Goal: Information Seeking & Learning: Learn about a topic

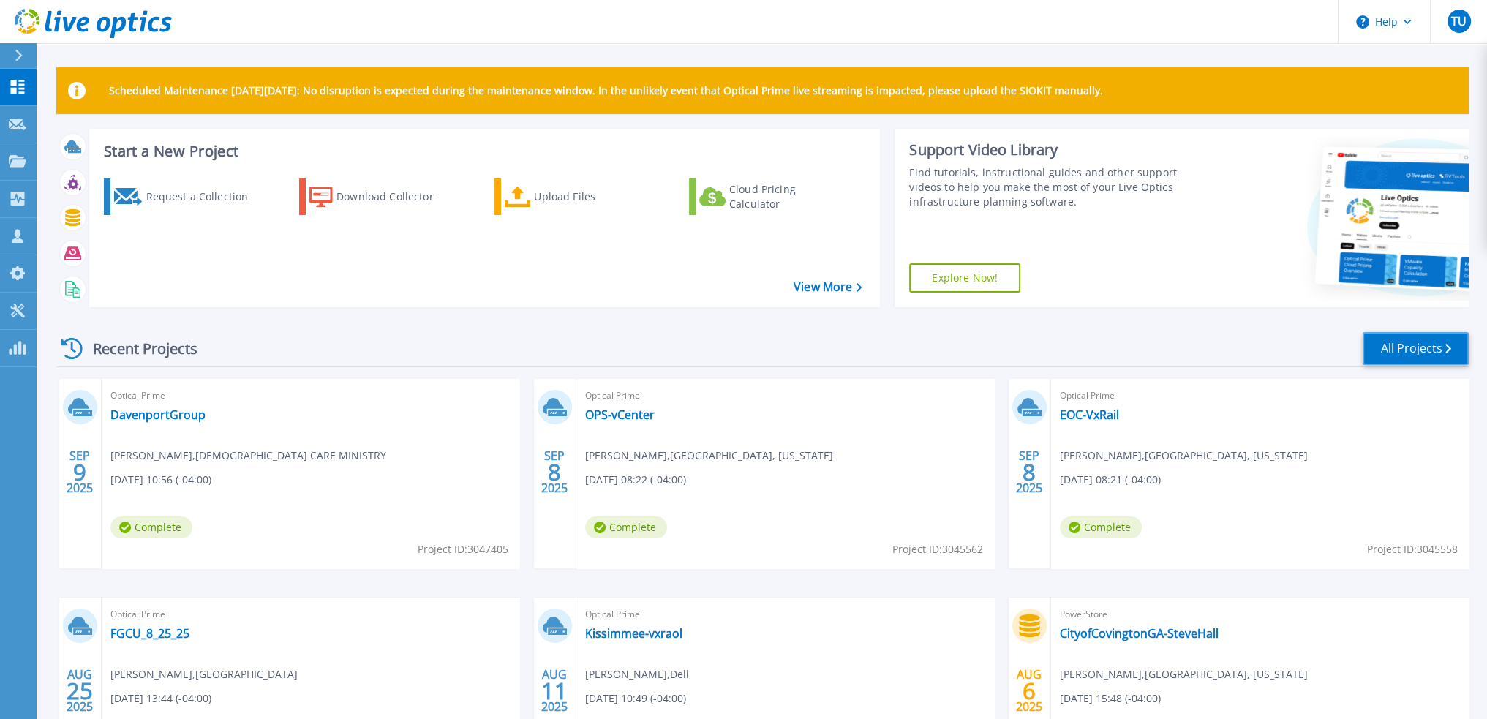
click at [1416, 341] on link "All Projects" at bounding box center [1415, 348] width 106 height 33
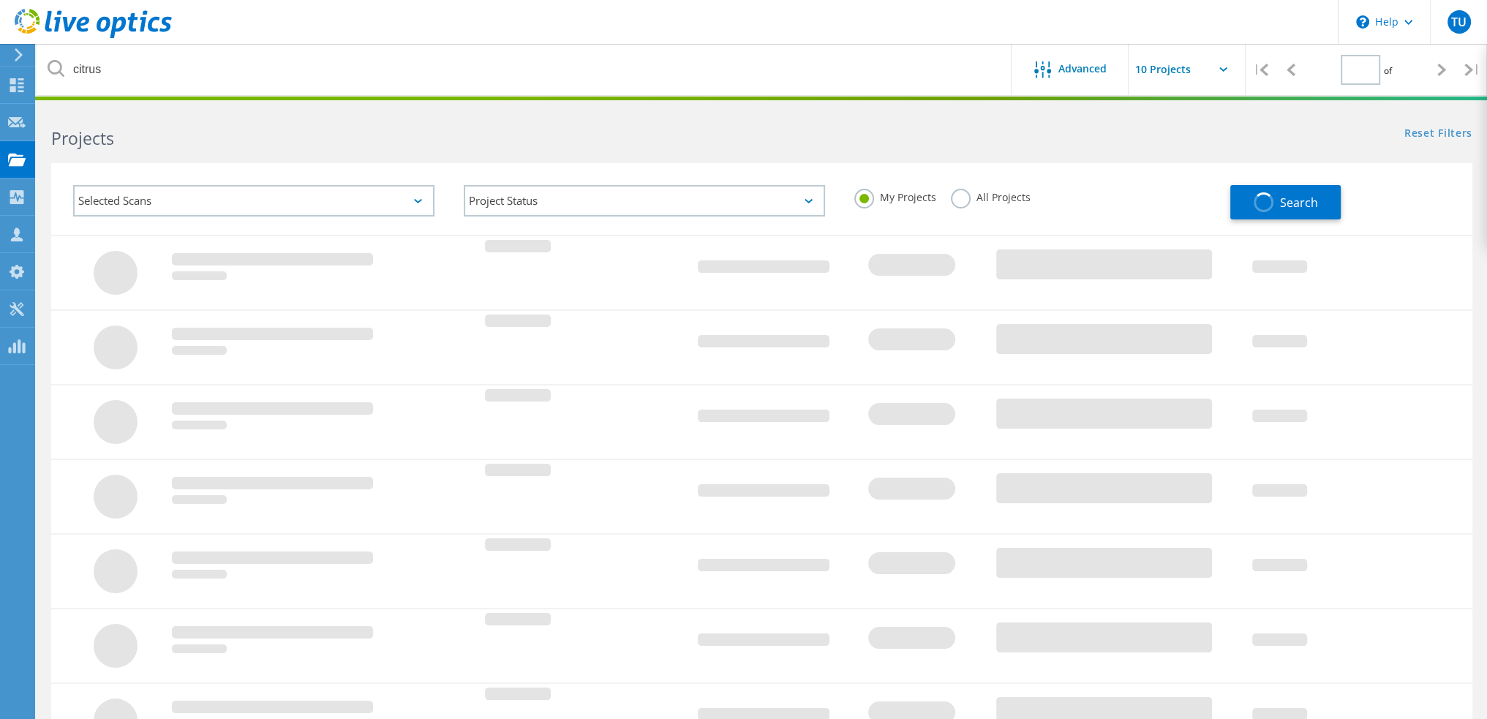
type input "1"
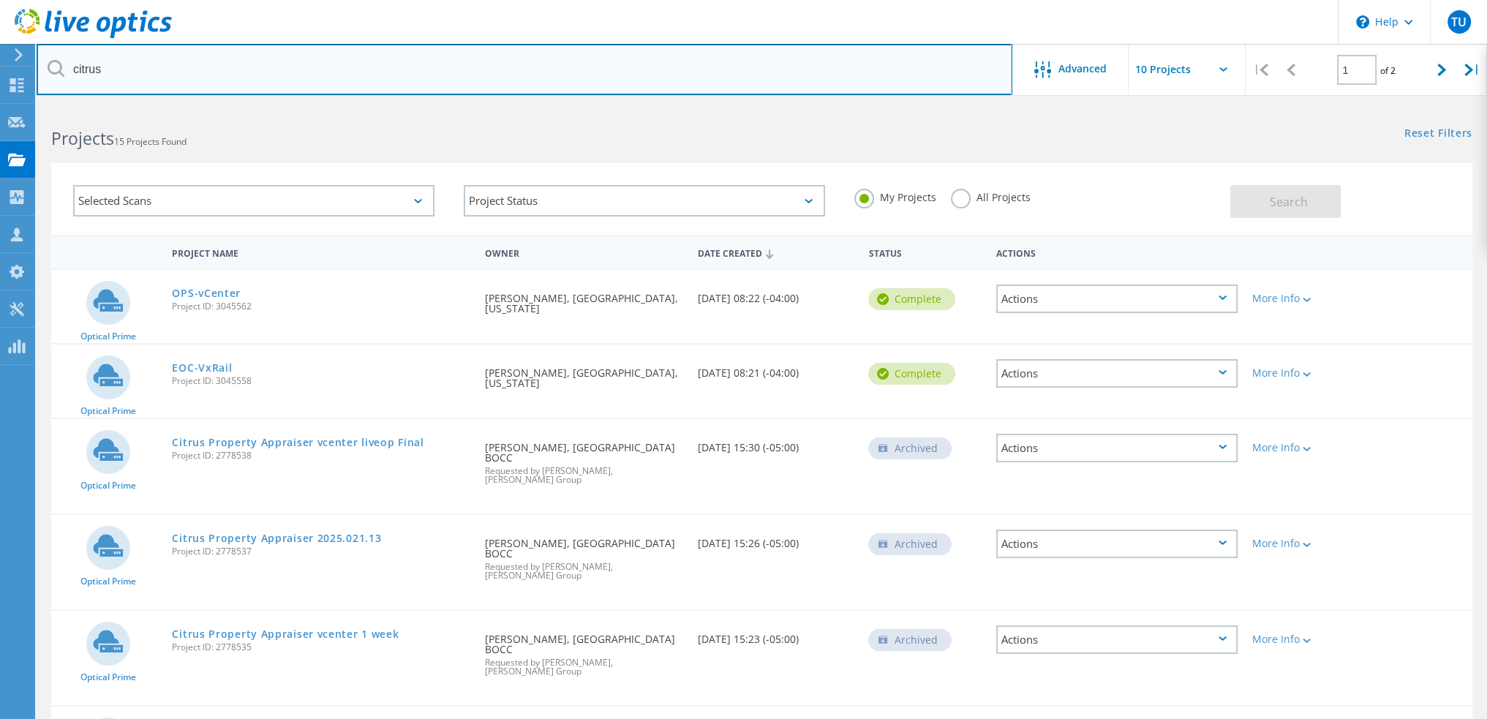
drag, startPoint x: 141, startPoint y: 75, endPoint x: 114, endPoint y: 72, distance: 27.2
click at [140, 75] on input "citrus" at bounding box center [524, 69] width 975 height 51
click at [94, 69] on input "citrus" at bounding box center [524, 69] width 975 height 51
type input "main"
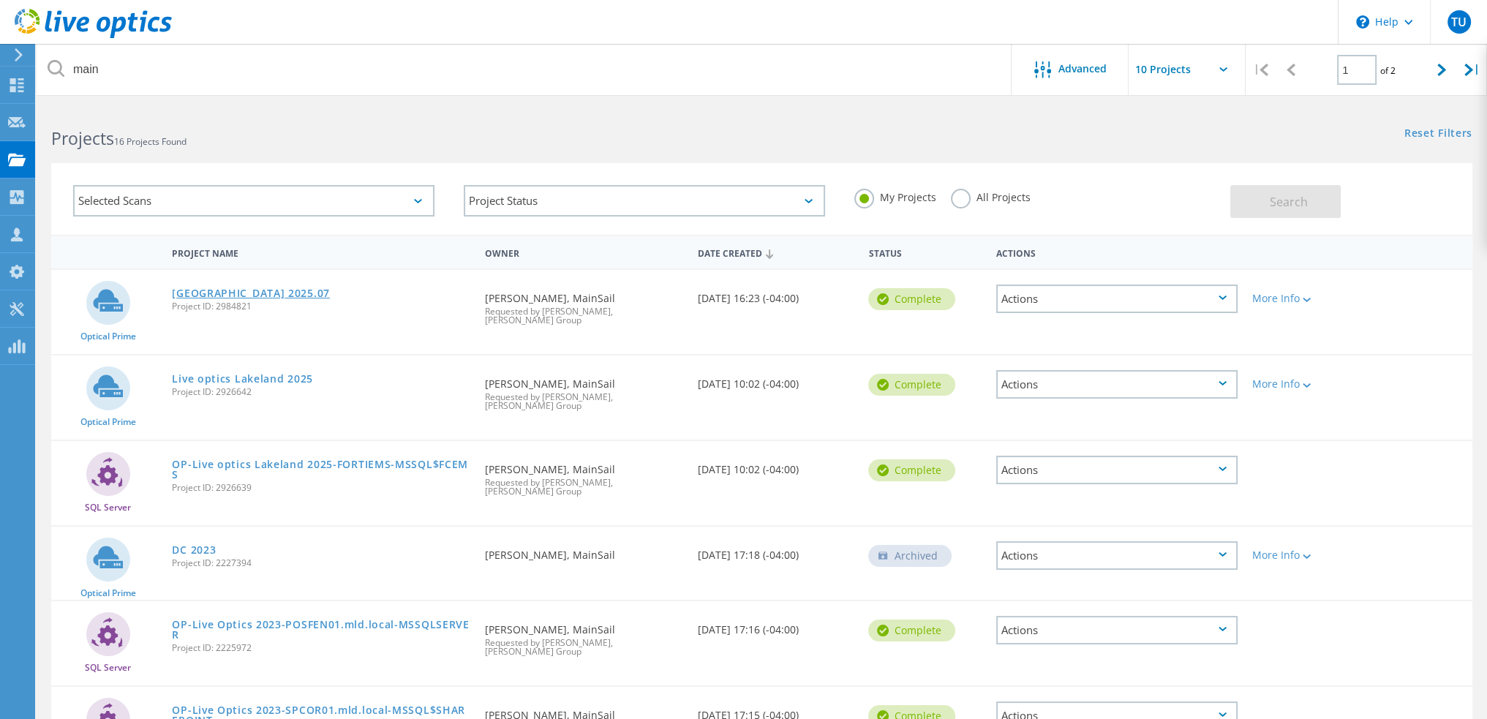
click at [252, 290] on link "Scrub Island 2025.07" at bounding box center [251, 293] width 158 height 10
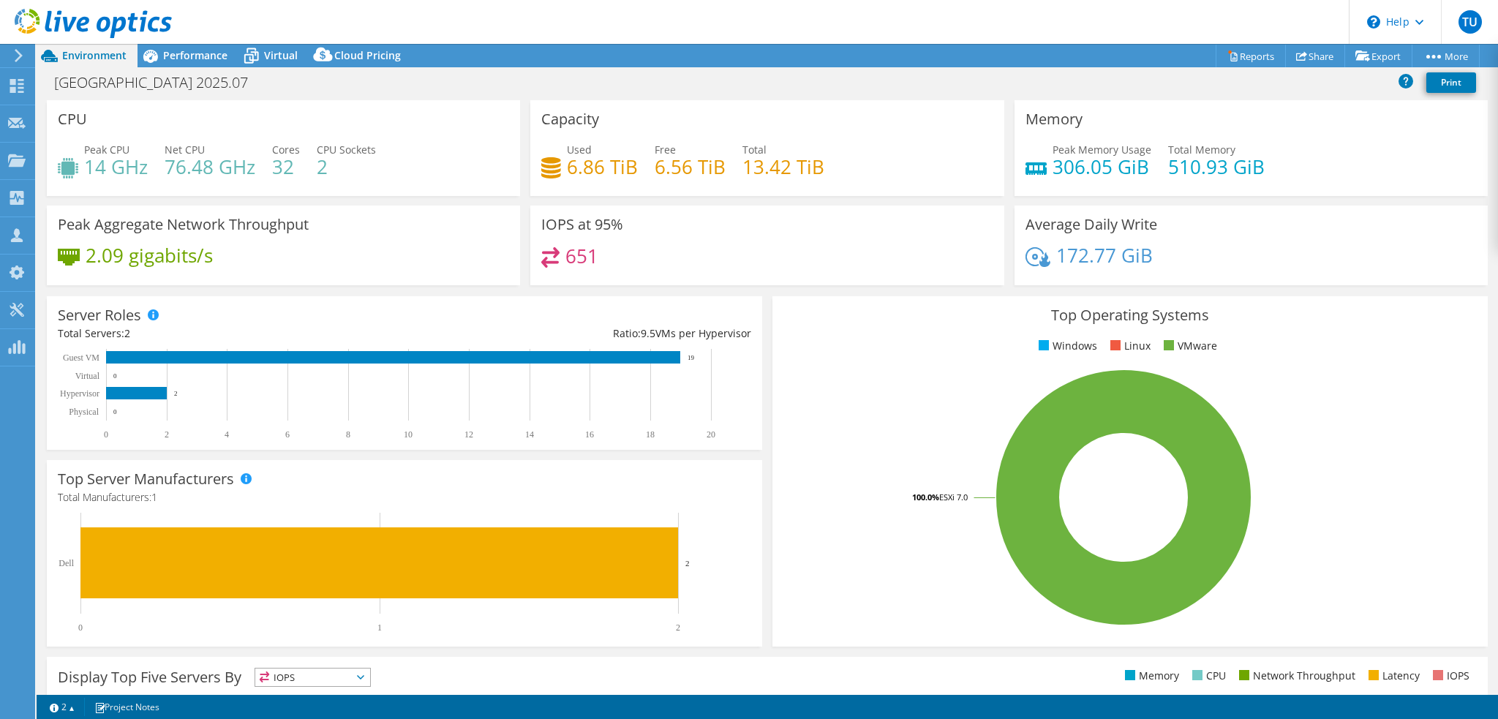
select select "USD"
click at [218, 56] on span "Performance" at bounding box center [195, 55] width 64 height 14
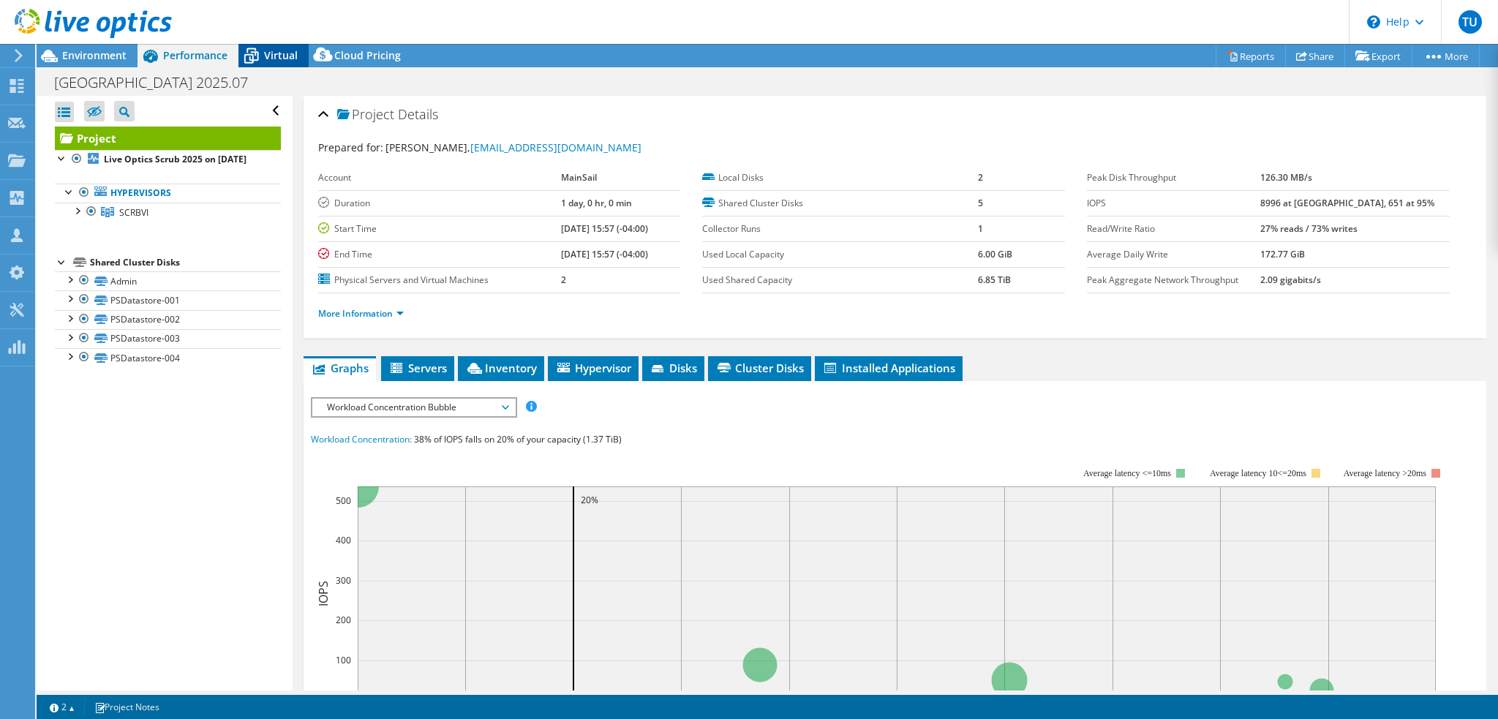
click at [284, 58] on span "Virtual" at bounding box center [281, 55] width 34 height 14
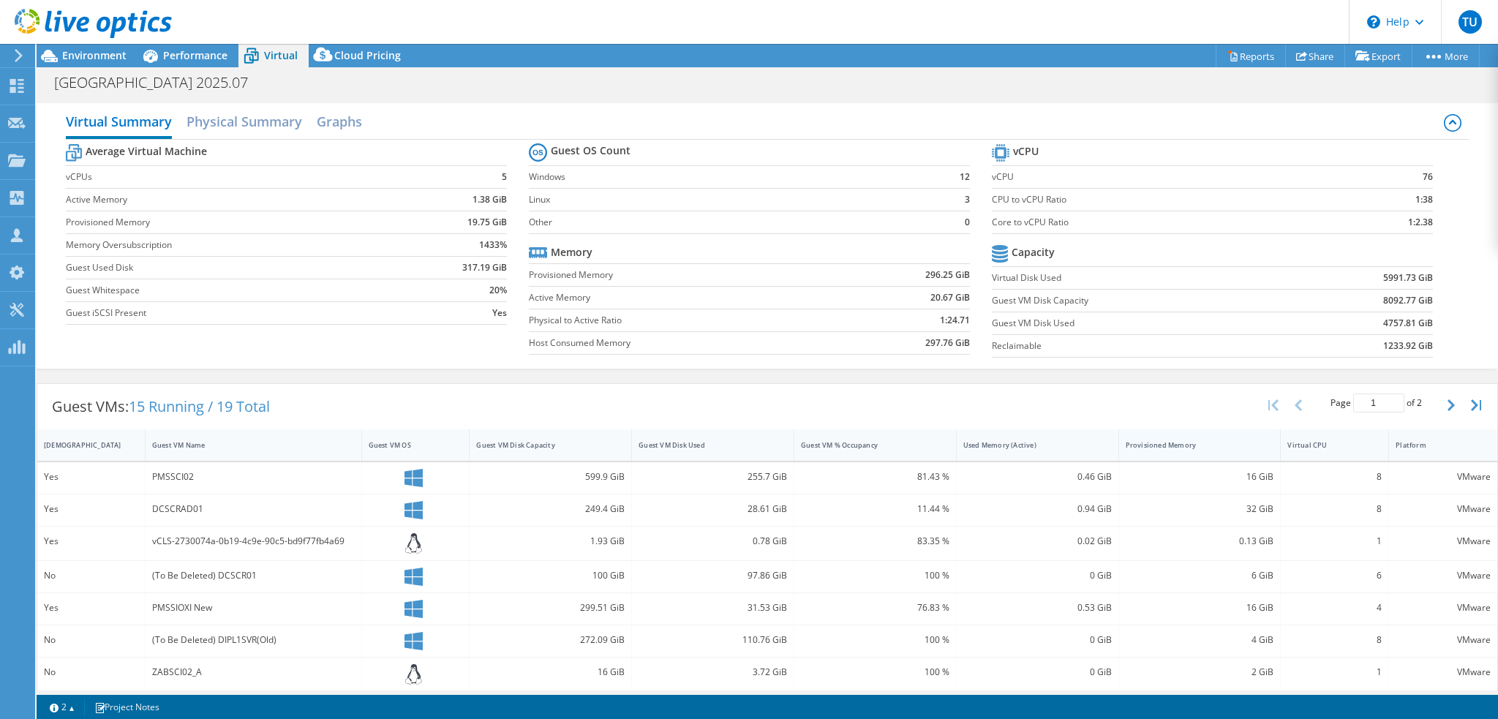
click at [1166, 435] on div "Provisioned Memory" at bounding box center [1191, 445] width 144 height 23
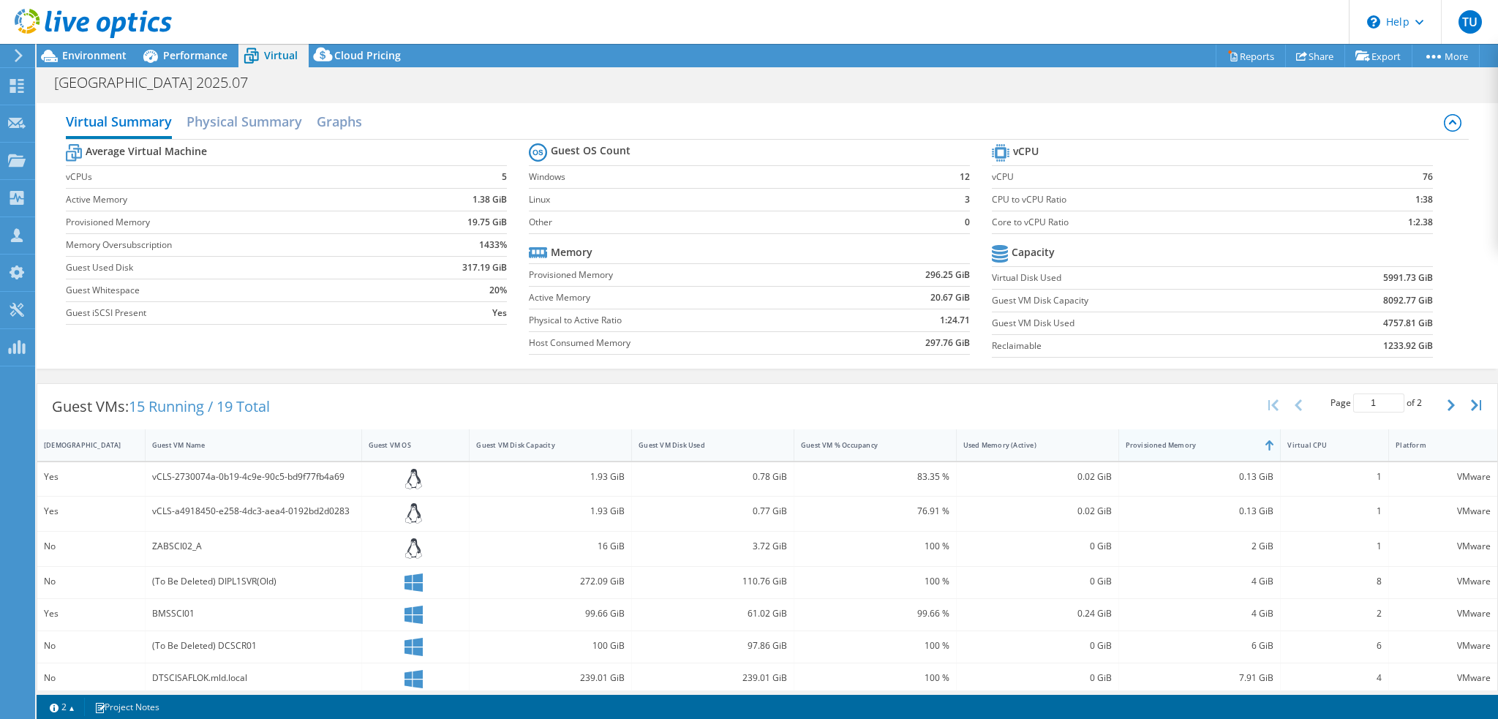
click at [1166, 435] on div "Provisioned Memory" at bounding box center [1191, 445] width 144 height 23
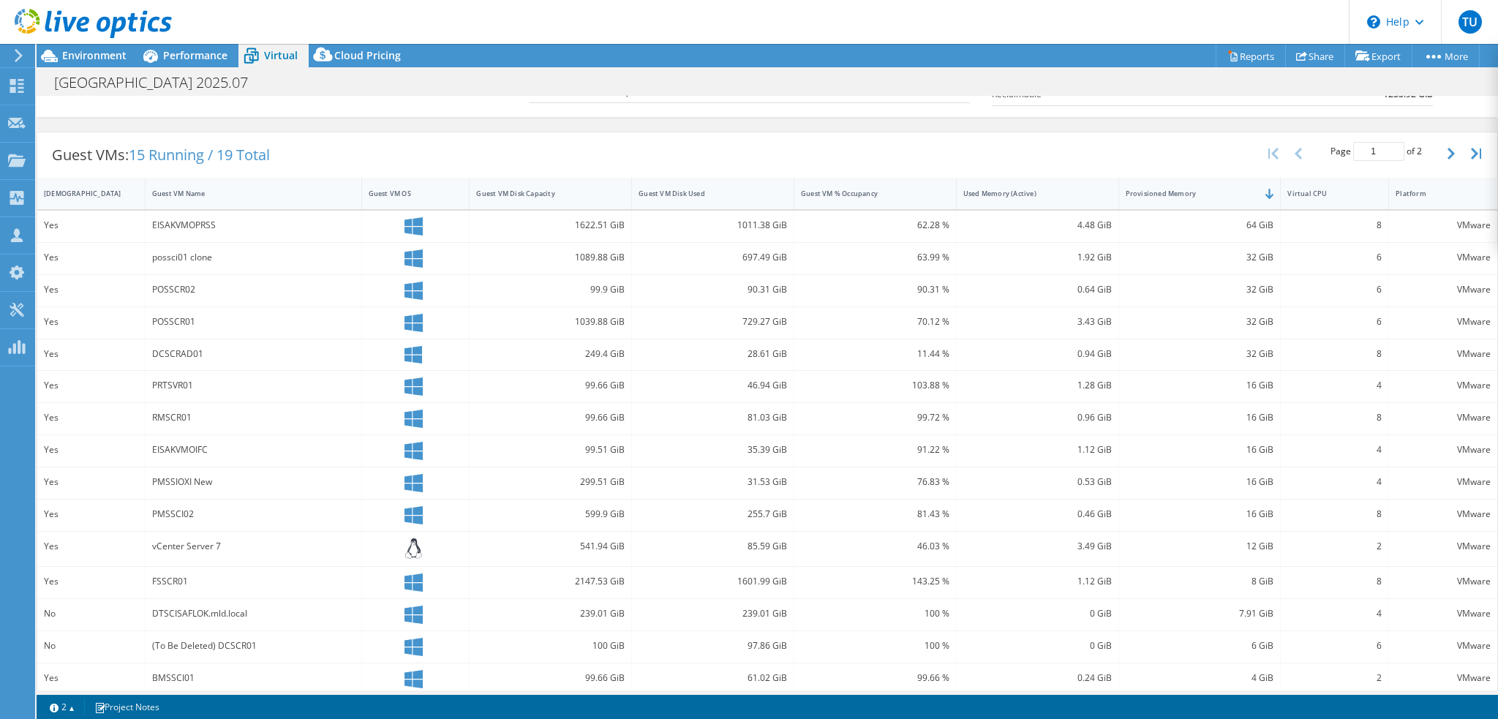
scroll to position [258, 0]
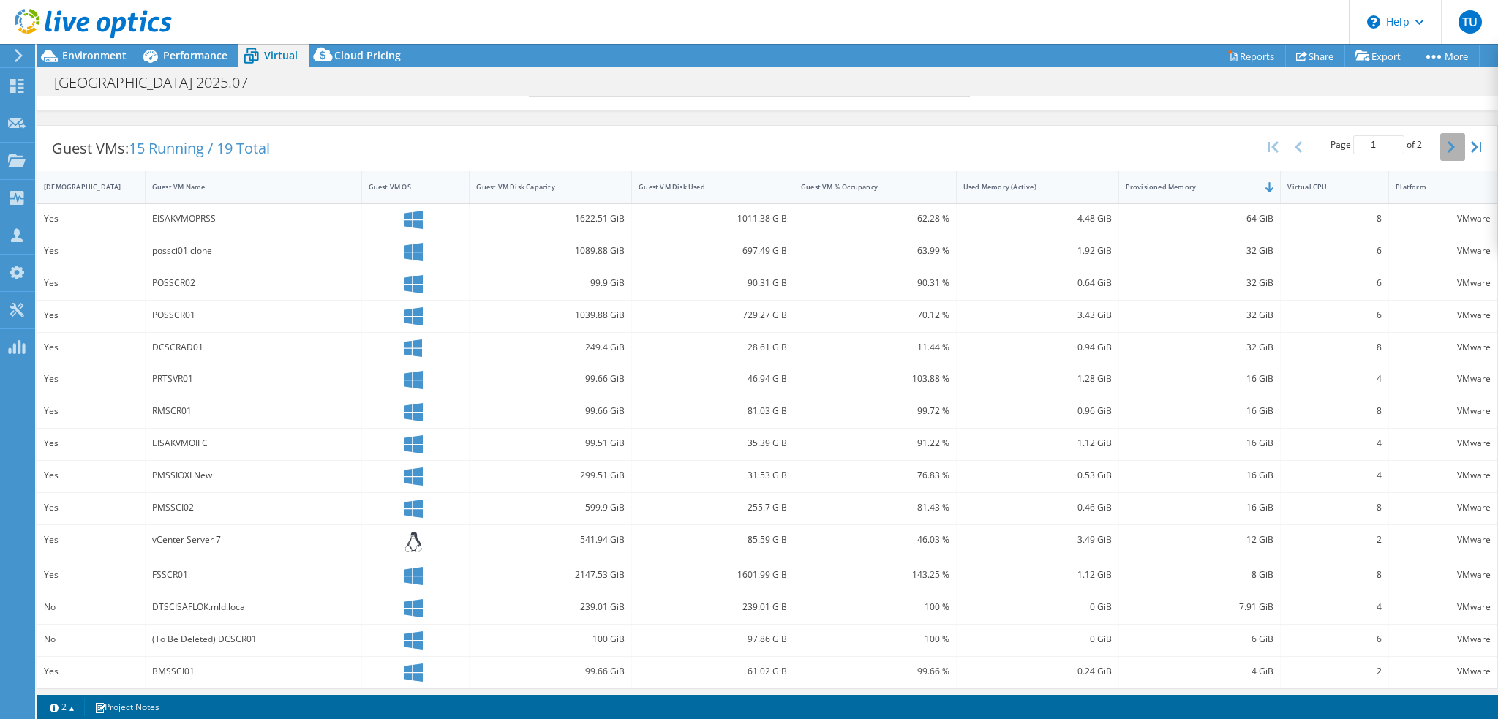
click at [1447, 145] on icon "button" at bounding box center [1450, 147] width 7 height 12
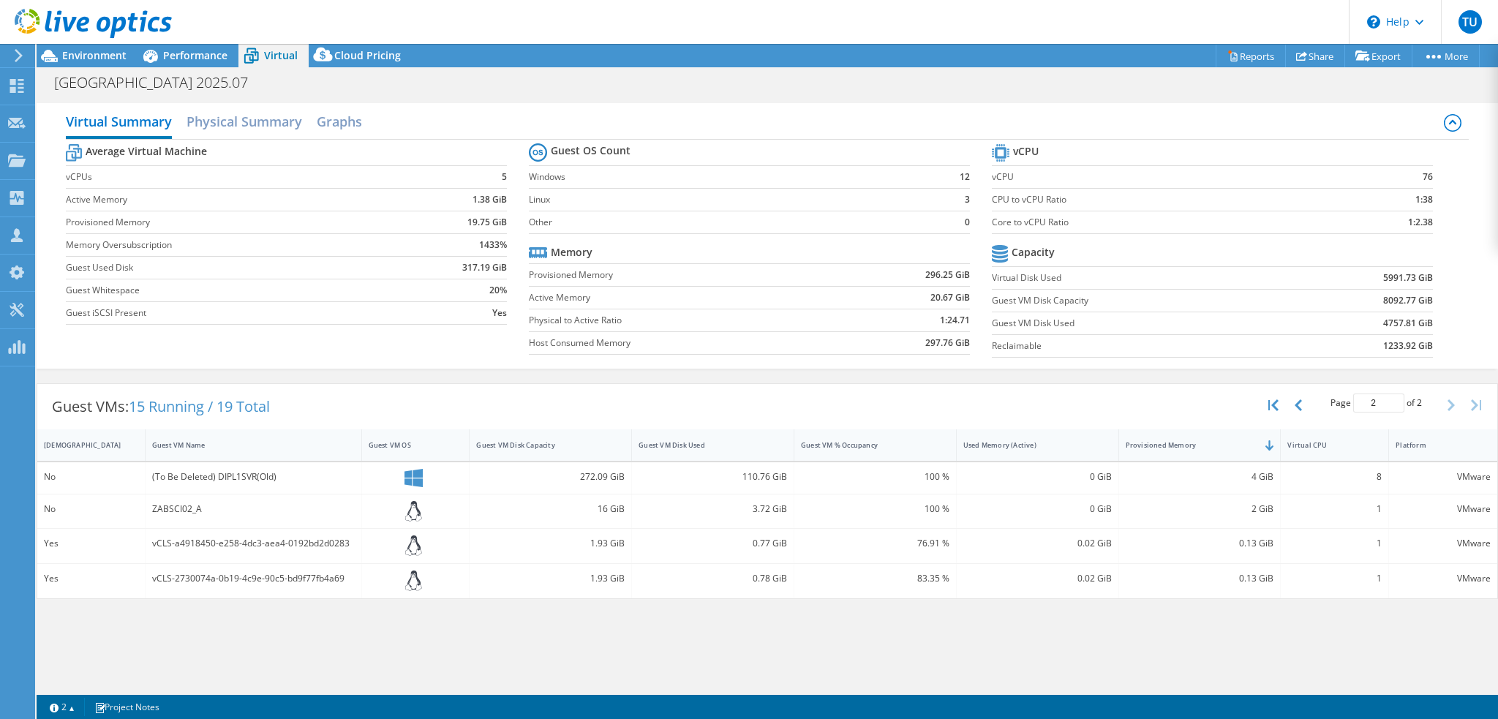
scroll to position [0, 0]
click at [264, 58] on span "Virtual" at bounding box center [281, 55] width 34 height 14
click at [224, 61] on span "Performance" at bounding box center [195, 55] width 64 height 14
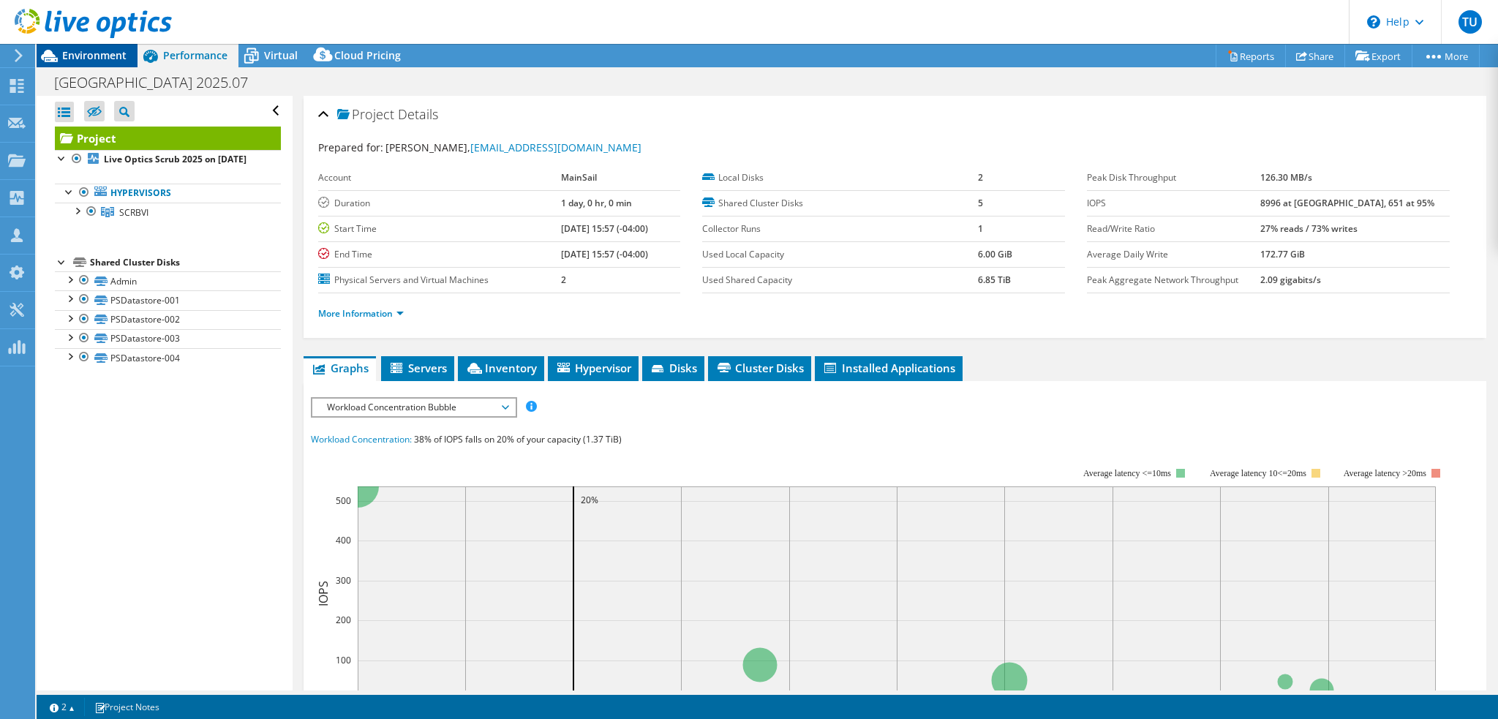
click at [73, 56] on span "Environment" at bounding box center [94, 55] width 64 height 14
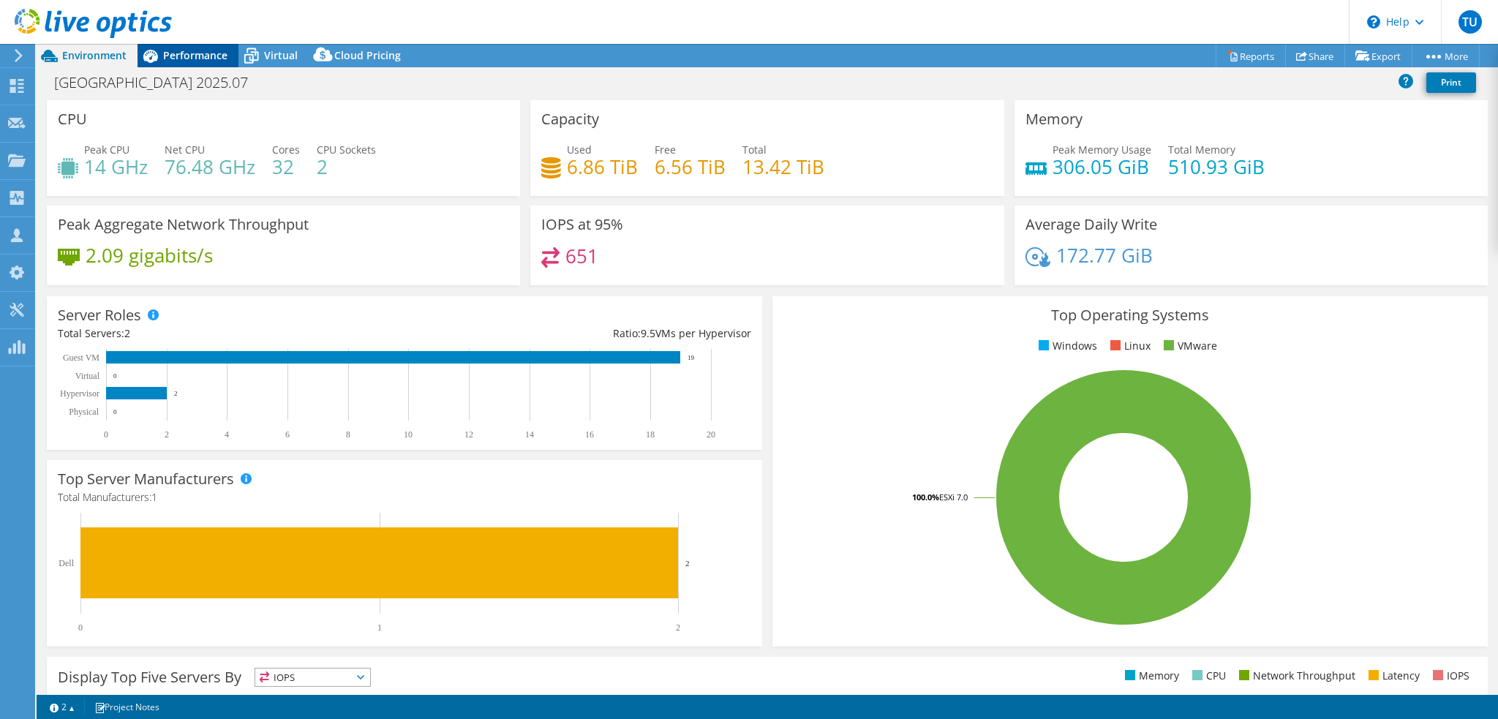
click at [211, 49] on span "Performance" at bounding box center [195, 55] width 64 height 14
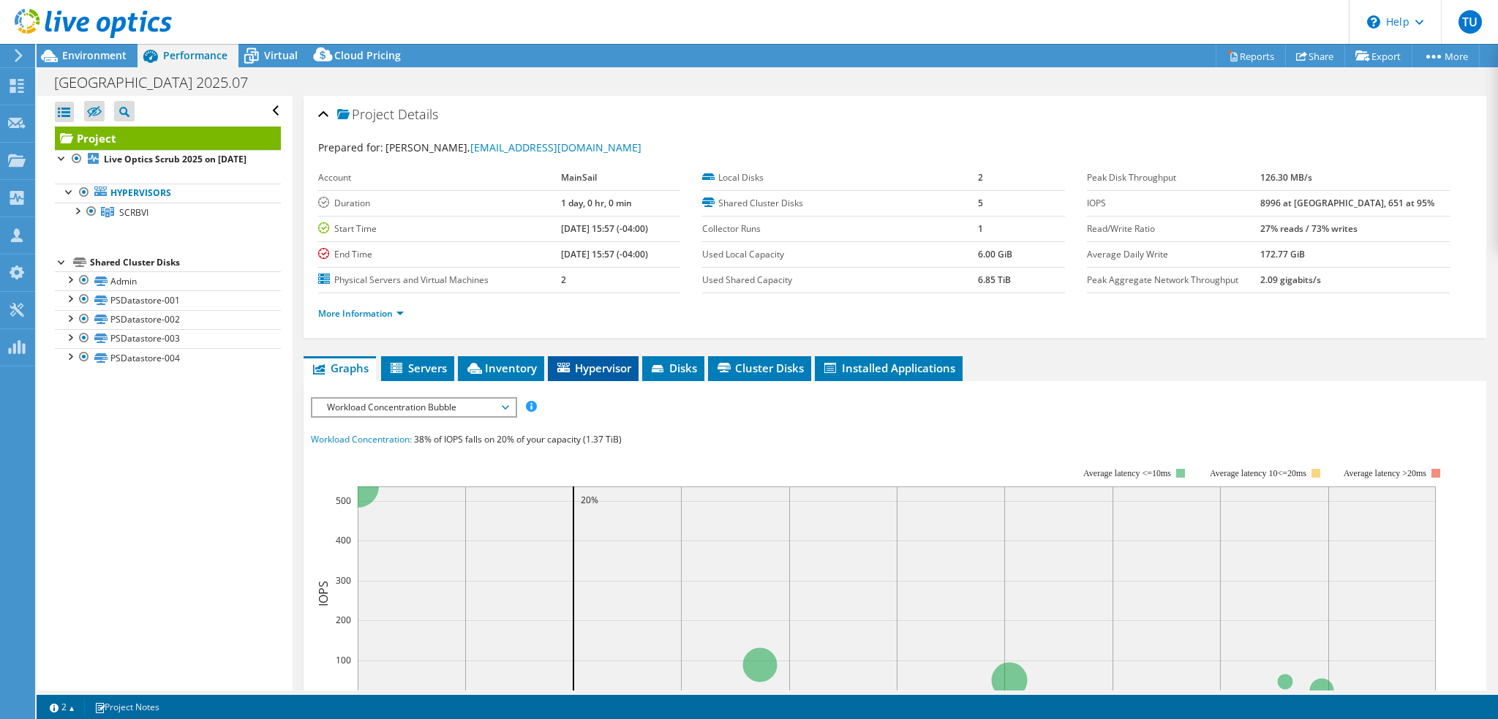
click at [600, 367] on span "Hypervisor" at bounding box center [593, 368] width 76 height 15
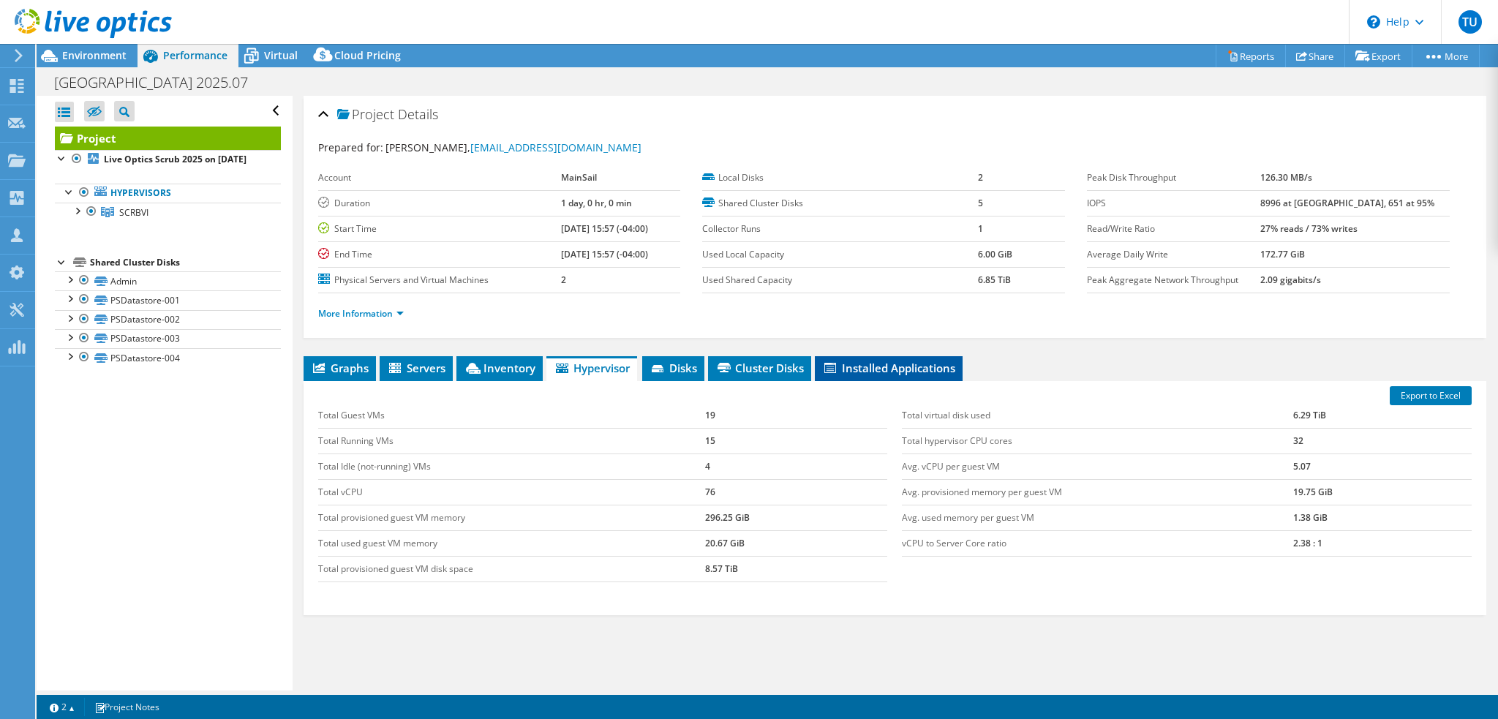
click at [947, 361] on span "Installed Applications" at bounding box center [888, 368] width 133 height 15
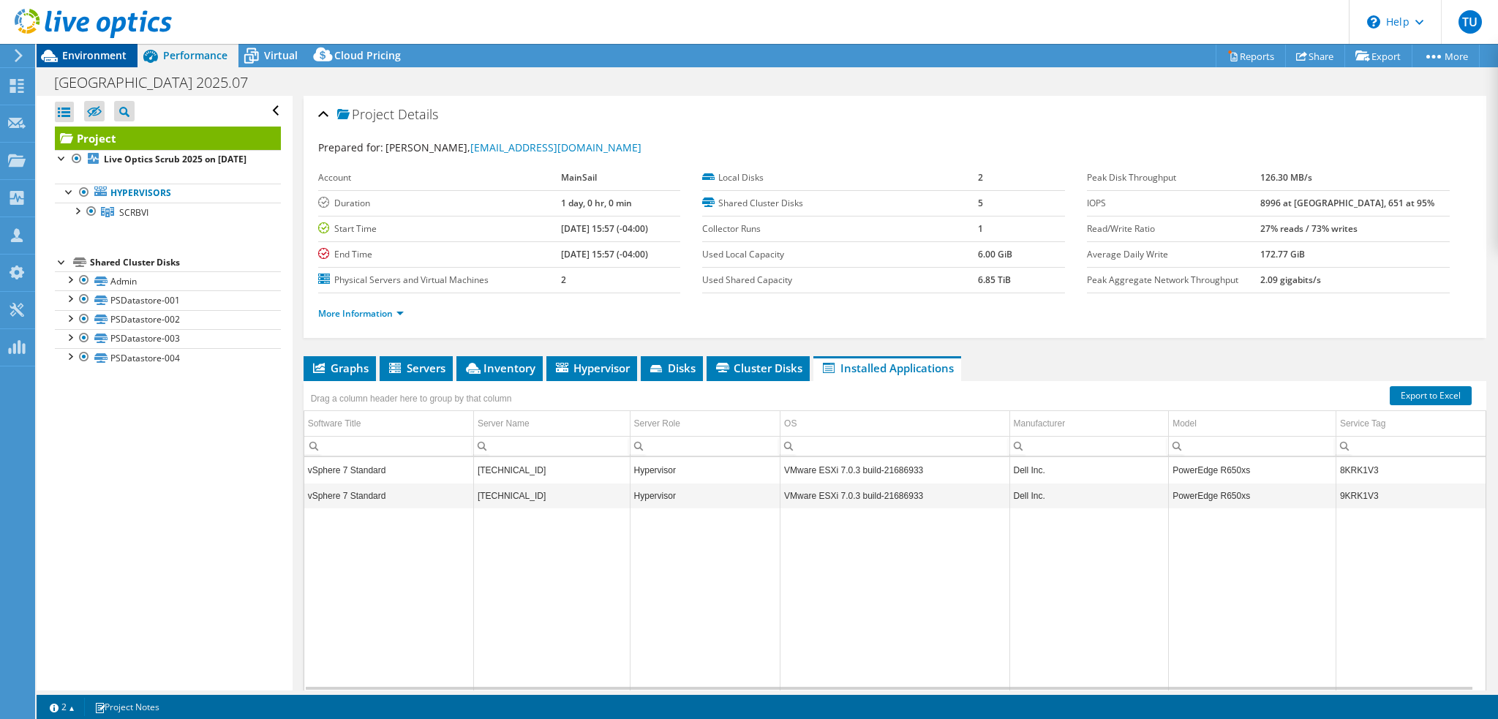
click at [105, 55] on span "Environment" at bounding box center [94, 55] width 64 height 14
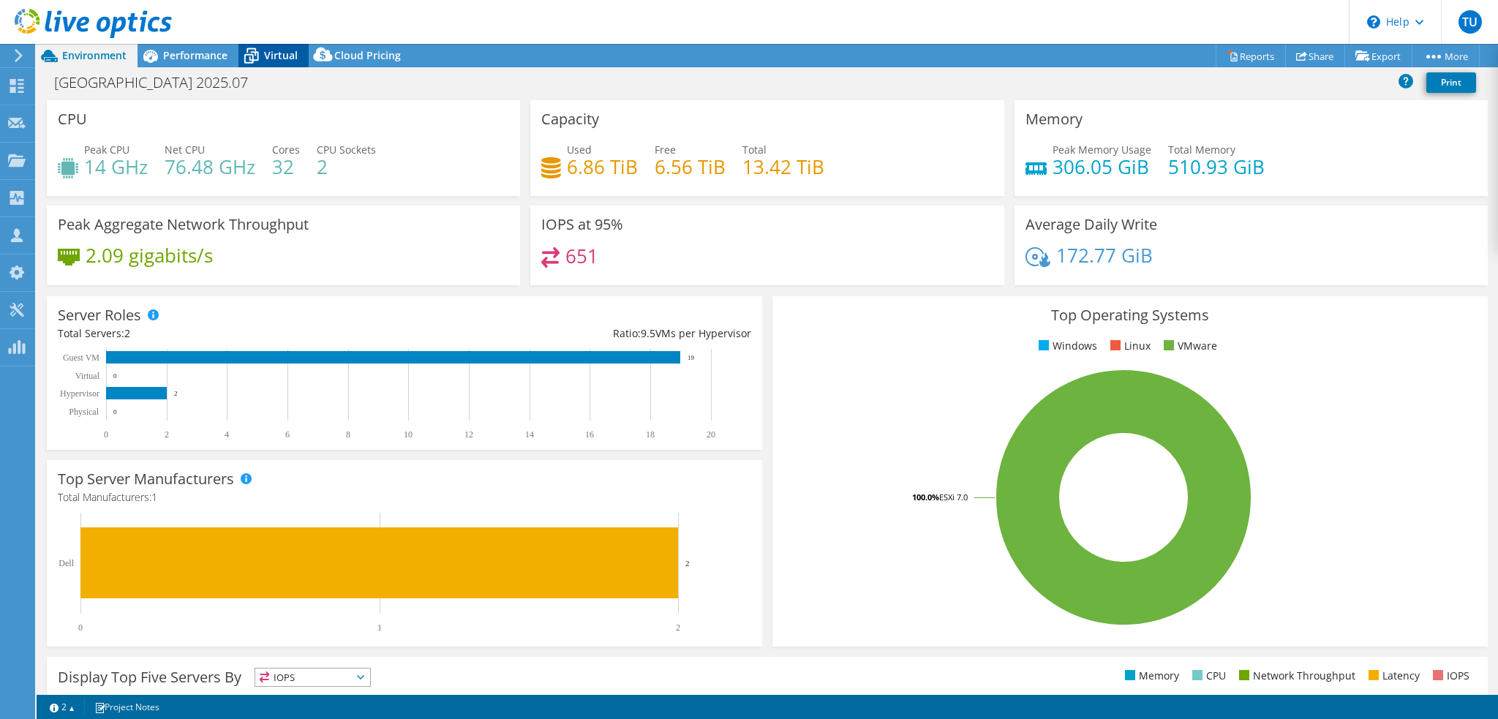
click at [268, 59] on span "Virtual" at bounding box center [281, 55] width 34 height 14
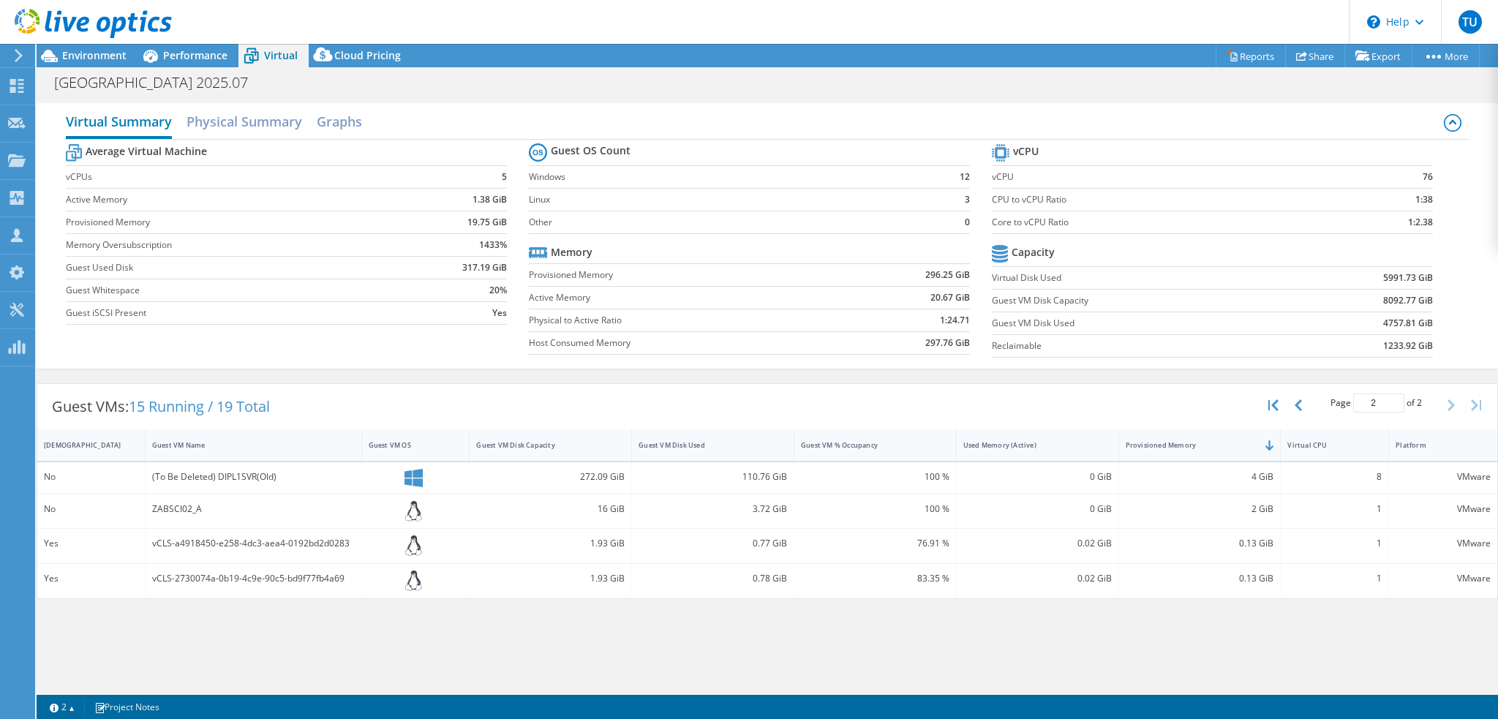
click at [130, 118] on h2 "Virtual Summary" at bounding box center [119, 123] width 106 height 32
click at [1299, 403] on icon "button" at bounding box center [1297, 405] width 7 height 12
type input "1"
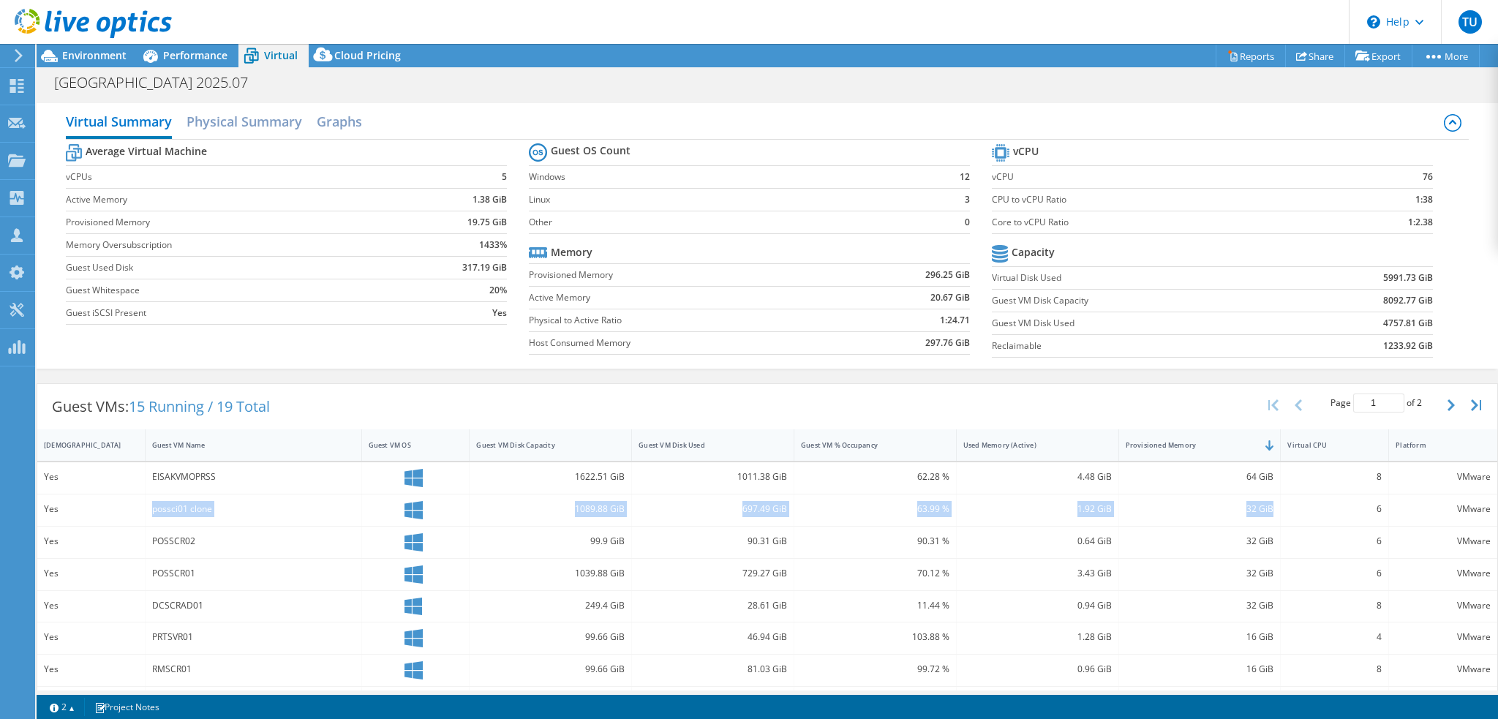
drag, startPoint x: 152, startPoint y: 505, endPoint x: 1264, endPoint y: 508, distance: 1111.5
click at [1264, 508] on div "Yes possci01 clone 1089.88 GiB 697.49 GiB 63.99 % 1.92 GiB 32 GiB 6 VMware" at bounding box center [767, 509] width 1460 height 31
